Goal: Use online tool/utility: Utilize a website feature to perform a specific function

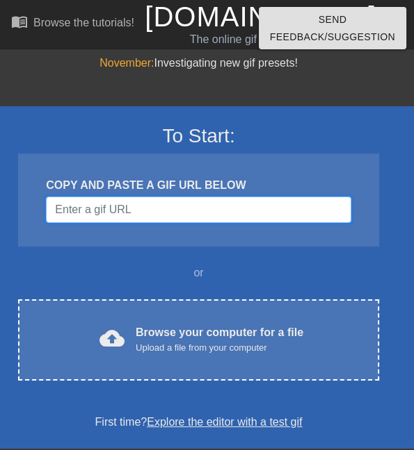
click at [158, 209] on input "Username" at bounding box center [198, 210] width 304 height 26
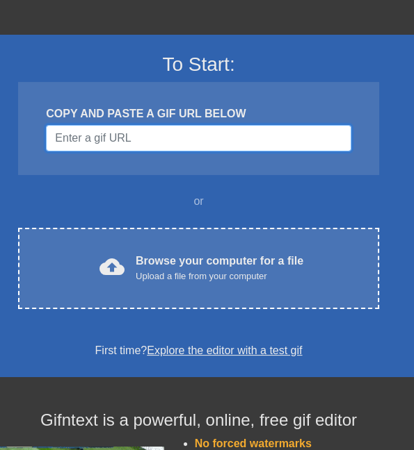
scroll to position [72, 0]
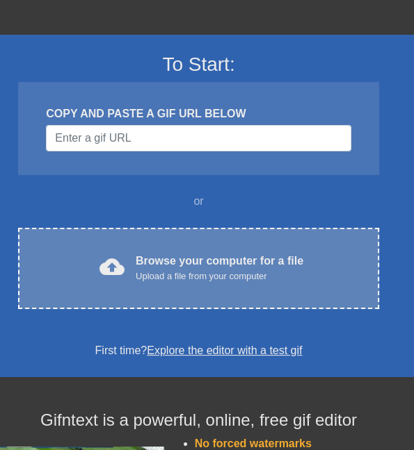
click at [202, 263] on div "Browse your computer for a file Upload a file from your computer" at bounding box center [219, 268] width 167 height 31
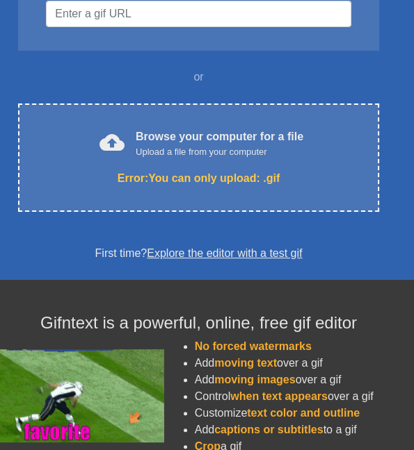
scroll to position [197, 0]
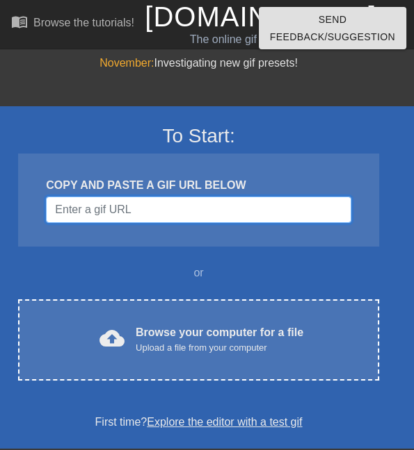
click at [149, 206] on input "Username" at bounding box center [198, 210] width 304 height 26
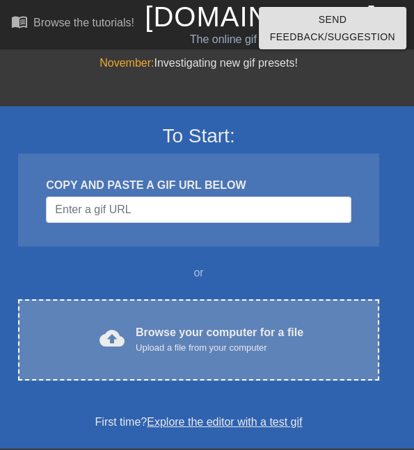
click at [224, 318] on div "cloud_upload Browse your computer for a file Upload a file from your computer C…" at bounding box center [198, 340] width 360 height 81
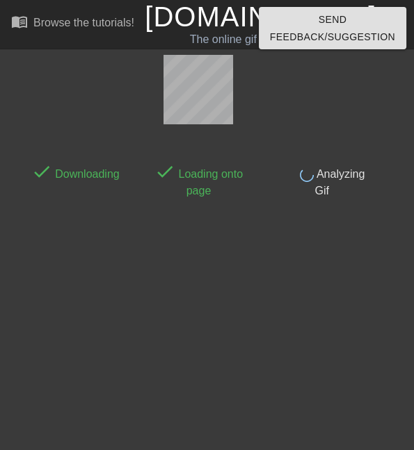
scroll to position [34, 0]
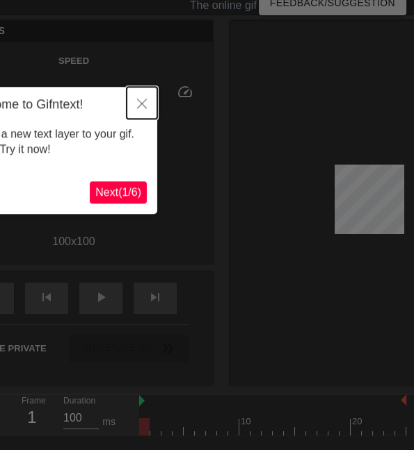
click at [145, 100] on button "Close" at bounding box center [141, 103] width 31 height 32
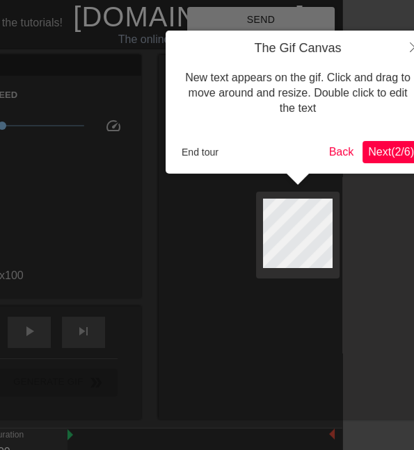
scroll to position [0, 94]
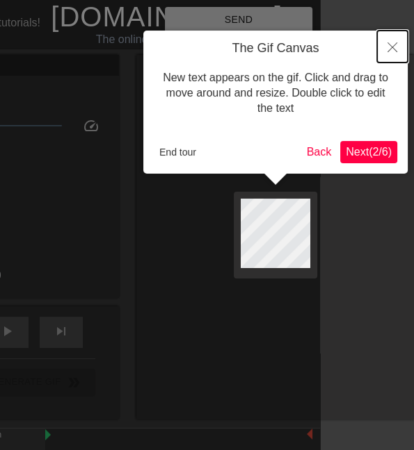
click at [382, 53] on button "Close" at bounding box center [392, 47] width 31 height 32
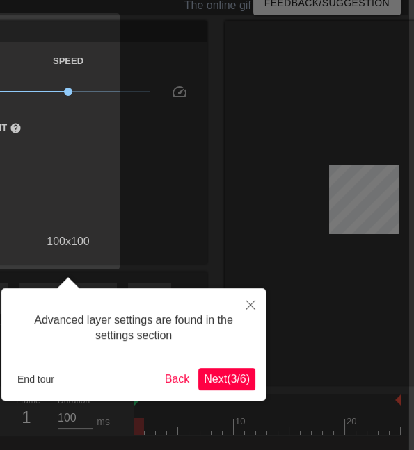
scroll to position [34, 0]
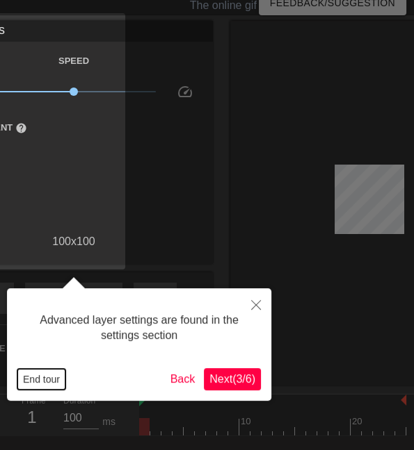
click at [47, 379] on button "End tour" at bounding box center [41, 379] width 48 height 21
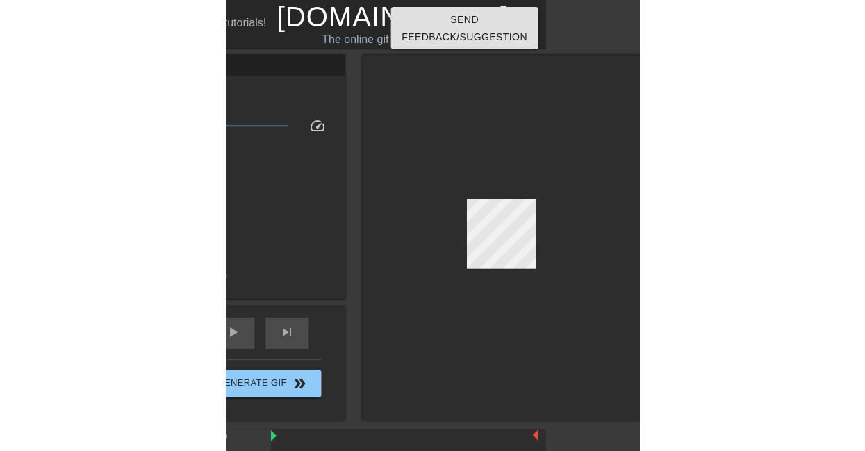
scroll to position [0, 0]
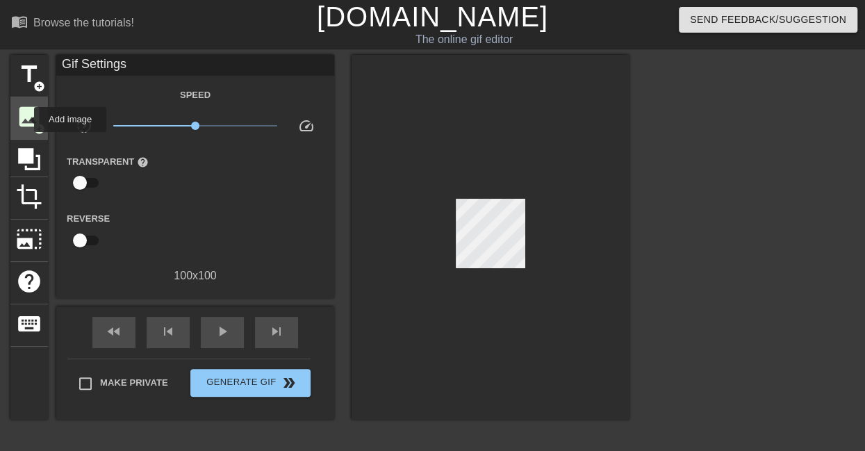
click at [25, 120] on span "image" at bounding box center [29, 117] width 26 height 26
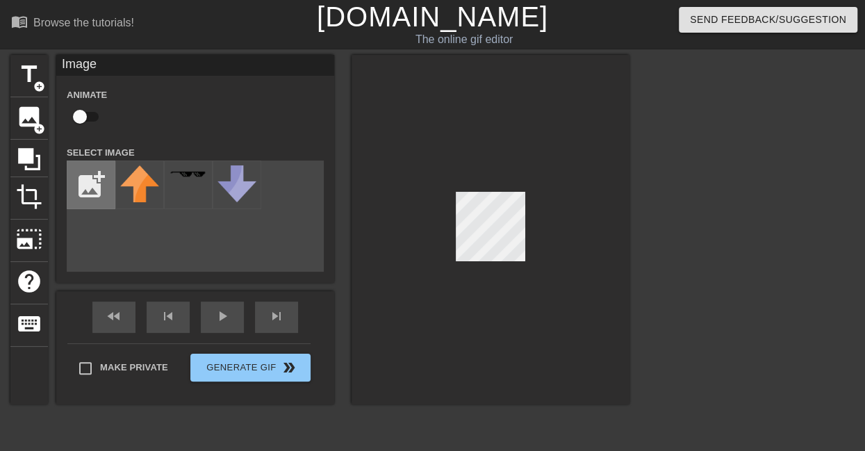
click at [97, 182] on input "file" at bounding box center [90, 184] width 47 height 47
type input "C:\fakepath\rockaiii.png"
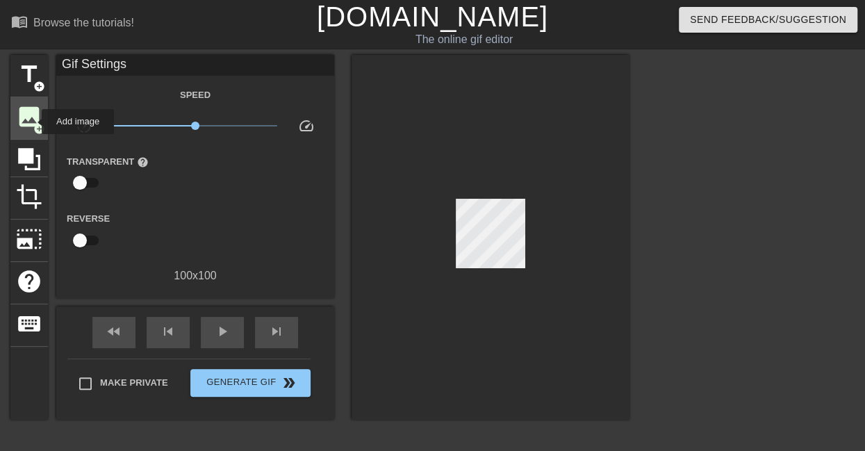
click at [33, 122] on span "image" at bounding box center [29, 117] width 26 height 26
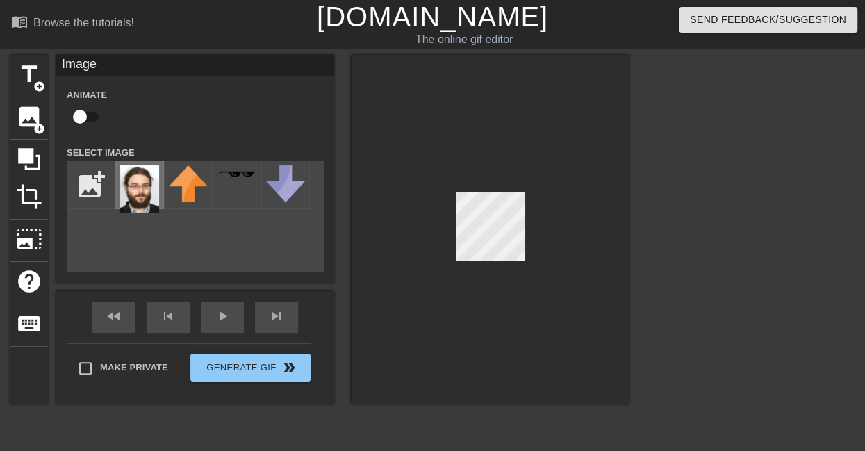
click at [134, 193] on img at bounding box center [139, 188] width 39 height 47
click at [413, 288] on div at bounding box center [491, 230] width 278 height 350
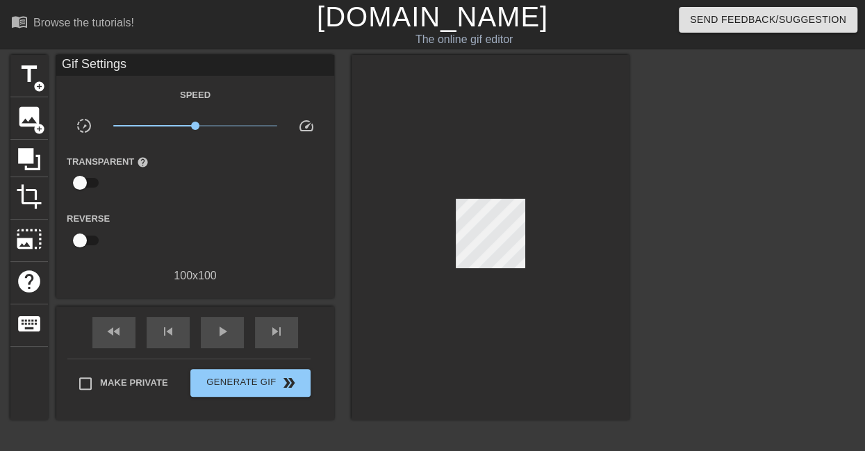
click at [413, 292] on div at bounding box center [491, 237] width 278 height 365
click at [35, 320] on span "keyboard" at bounding box center [29, 324] width 26 height 26
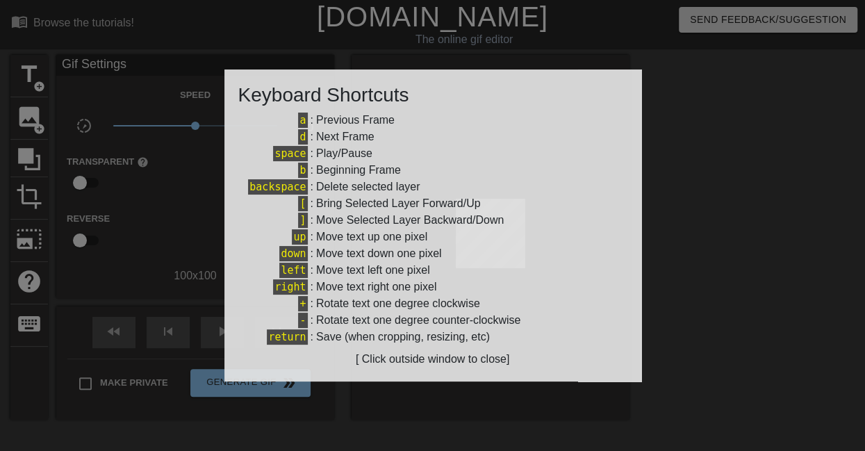
click at [175, 210] on div at bounding box center [432, 225] width 865 height 451
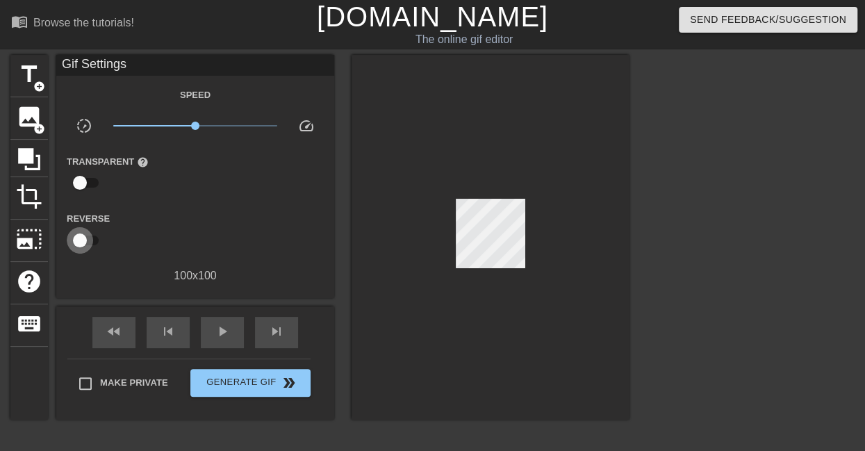
click at [90, 235] on input "checkbox" at bounding box center [79, 240] width 79 height 26
checkbox input "true"
type input "70"
click at [90, 235] on input "checkbox" at bounding box center [93, 240] width 79 height 26
checkbox input "false"
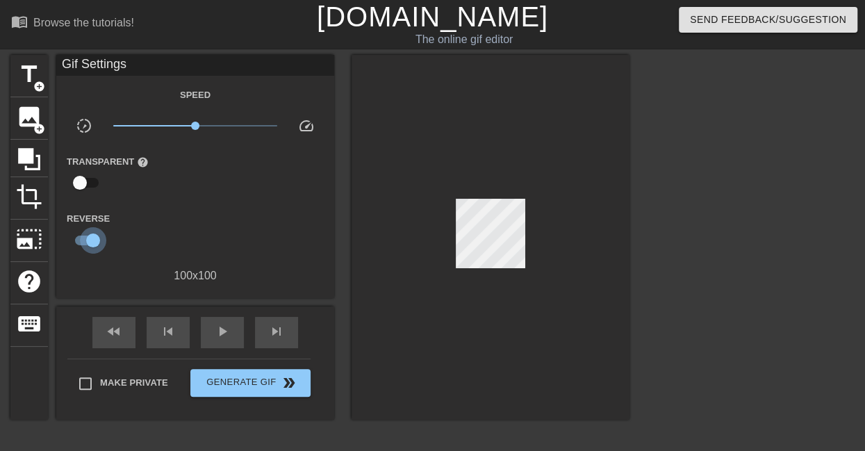
type input "100"
